Goal: Information Seeking & Learning: Learn about a topic

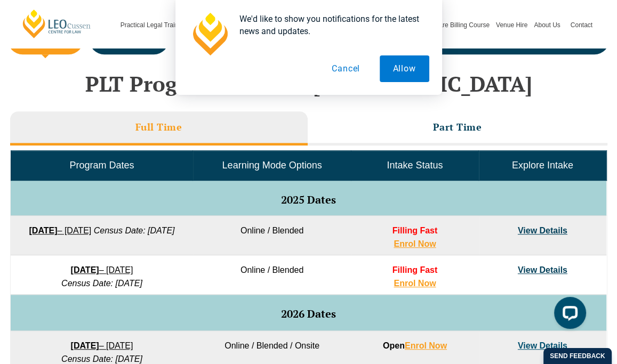
drag, startPoint x: 173, startPoint y: 269, endPoint x: 38, endPoint y: 266, distance: 135.0
click at [38, 266] on td "8 December 2025 – 8 May 2026 Census Date: 19 January 2026" at bounding box center [102, 275] width 182 height 39
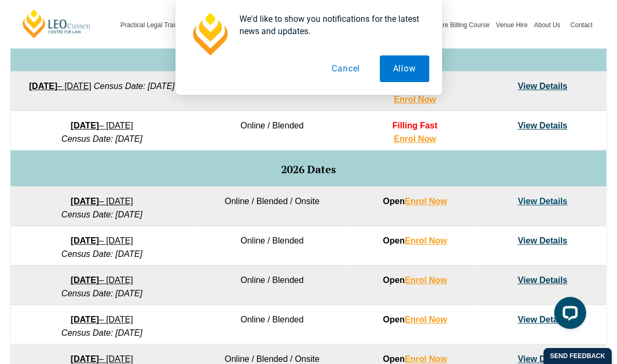
scroll to position [585, 0]
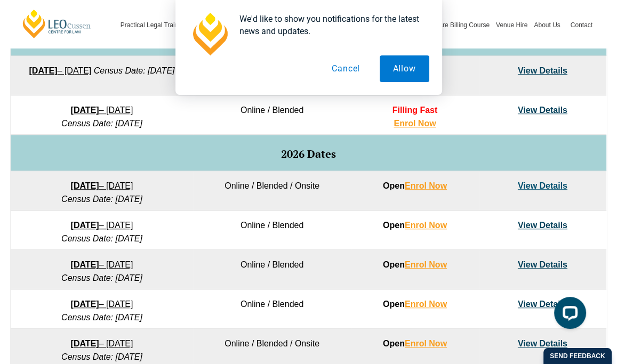
click at [354, 62] on button "Cancel" at bounding box center [345, 68] width 55 height 27
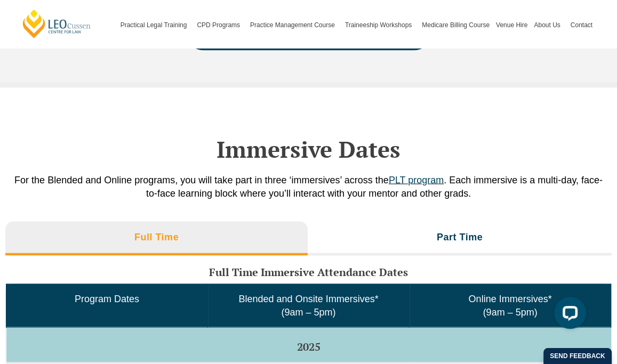
scroll to position [1758, 0]
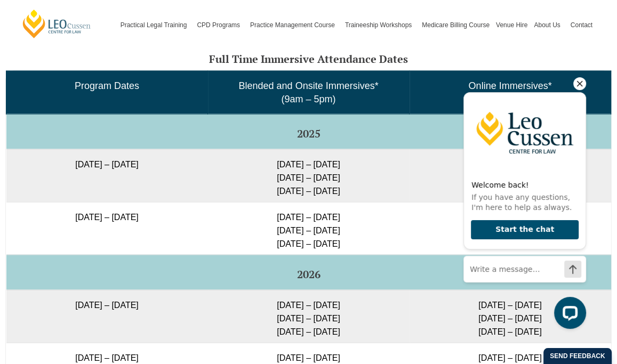
click at [577, 83] on icon "Hide greeting" at bounding box center [579, 83] width 13 height 13
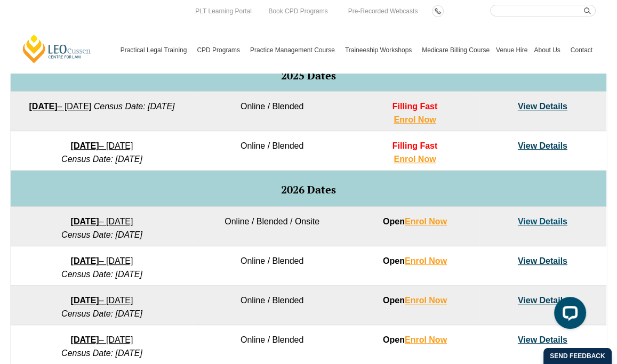
scroll to position [425, 0]
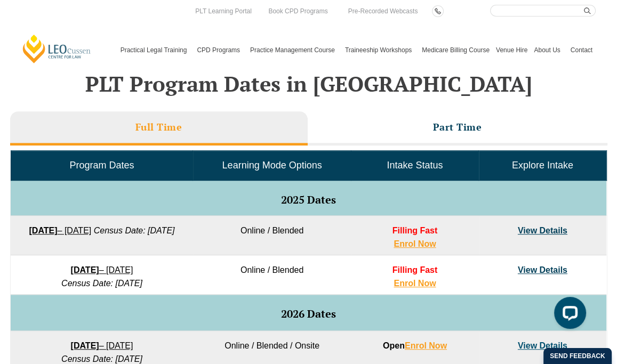
click at [536, 222] on td "View Details" at bounding box center [542, 235] width 127 height 39
click at [538, 227] on link "View Details" at bounding box center [543, 230] width 50 height 9
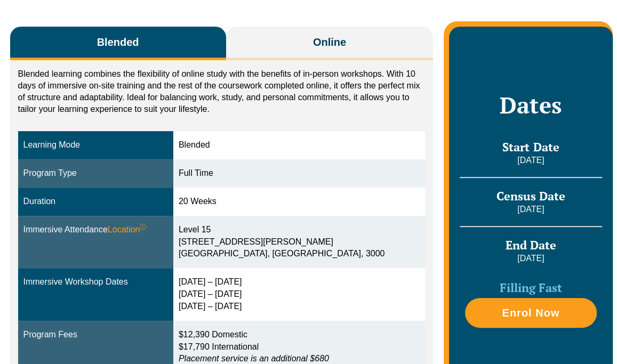
click at [336, 50] on link "Practice Management Course" at bounding box center [303, 50] width 91 height 46
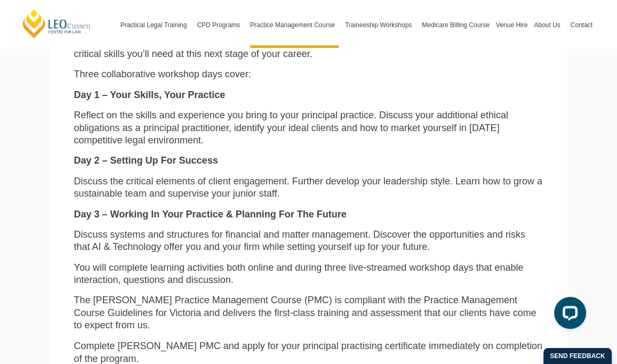
scroll to position [1174, 0]
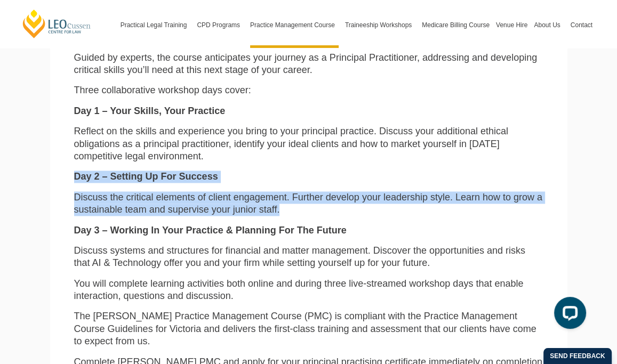
drag, startPoint x: 288, startPoint y: 214, endPoint x: 73, endPoint y: 171, distance: 219.7
click at [73, 171] on div "Our PMC is designed to be highly practical, with a focus on learning by doing. …" at bounding box center [308, 210] width 485 height 358
click at [282, 212] on p "Discuss the critical elements of client engagement. Further develop your leader…" at bounding box center [308, 203] width 469 height 25
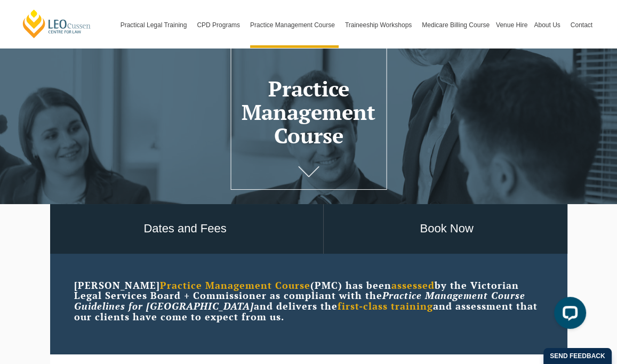
scroll to position [42, 0]
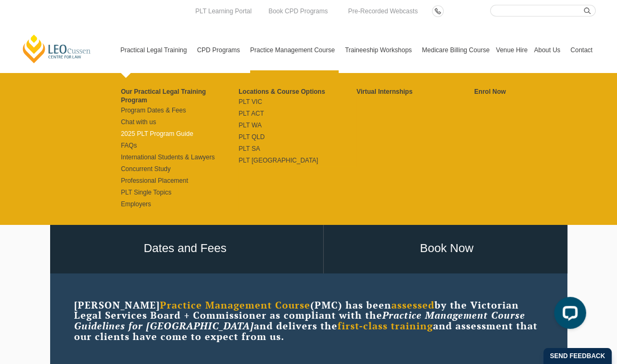
click at [155, 132] on link "2025 PLT Program Guide" at bounding box center [180, 134] width 118 height 9
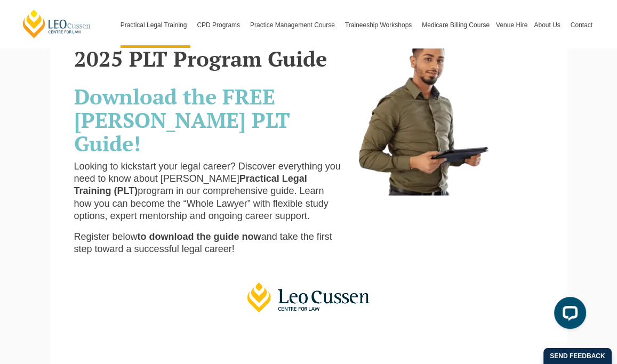
scroll to position [53, 0]
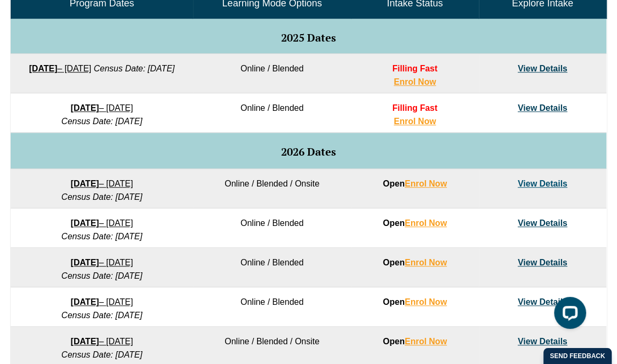
click at [521, 74] on td "View Details" at bounding box center [542, 73] width 127 height 39
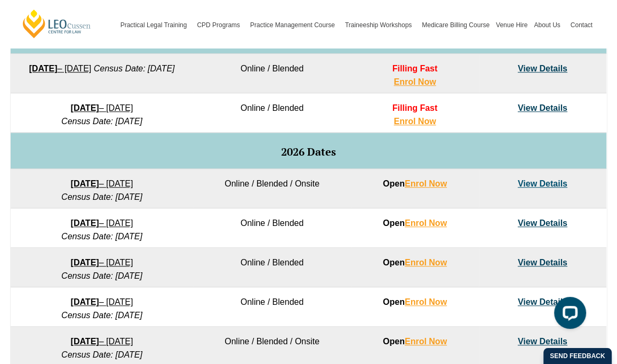
click at [531, 67] on link "View Details" at bounding box center [543, 68] width 50 height 9
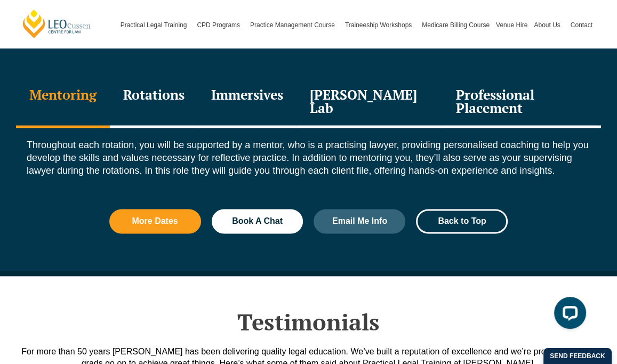
scroll to position [1227, 0]
click at [237, 95] on div "Immersives" at bounding box center [247, 102] width 99 height 51
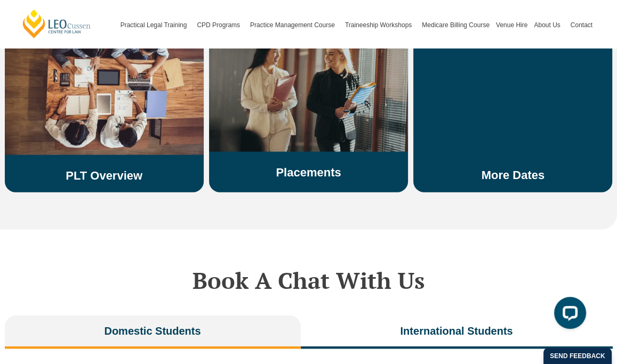
scroll to position [2027, 0]
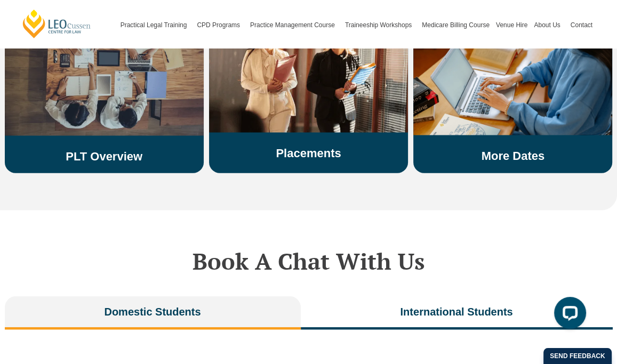
click at [117, 150] on link "PLT Overview" at bounding box center [104, 156] width 77 height 13
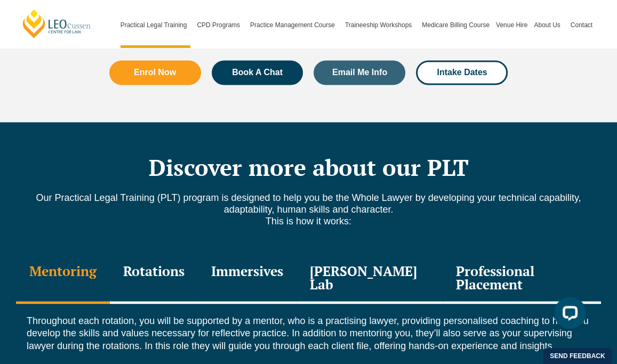
scroll to position [1440, 0]
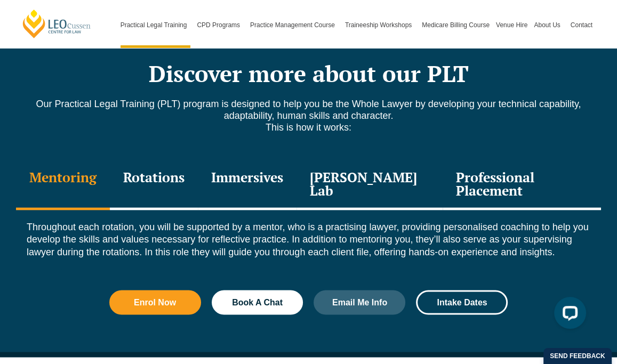
click at [285, 159] on div "Immersives" at bounding box center [247, 184] width 99 height 51
